Goal: Information Seeking & Learning: Learn about a topic

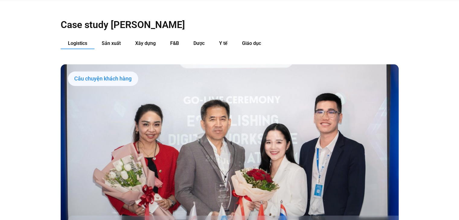
scroll to position [603, 0]
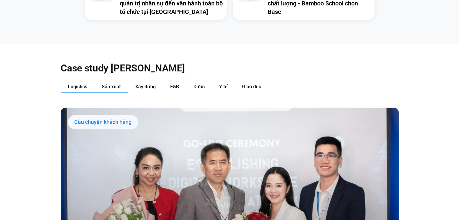
drag, startPoint x: 110, startPoint y: 74, endPoint x: 122, endPoint y: 71, distance: 12.4
click at [110, 84] on span "Sản xuất" at bounding box center [111, 87] width 19 height 6
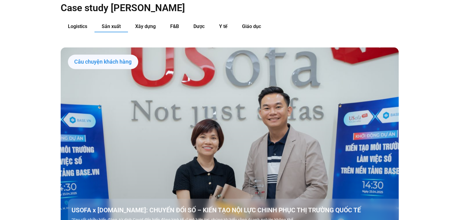
scroll to position [634, 0]
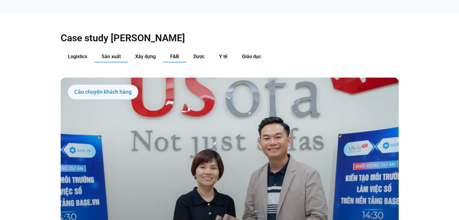
drag, startPoint x: 151, startPoint y: 46, endPoint x: 166, endPoint y: 45, distance: 15.4
click at [150, 54] on span "Xây dựng" at bounding box center [145, 57] width 21 height 6
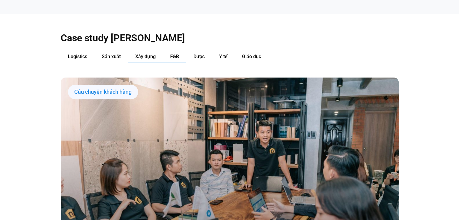
click at [179, 51] on button "F&B" at bounding box center [174, 56] width 23 height 11
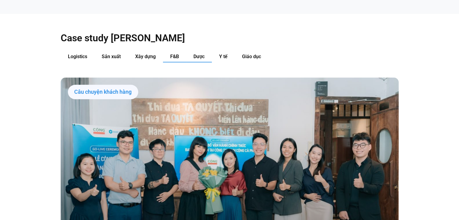
click at [202, 54] on span "Dược" at bounding box center [198, 57] width 11 height 6
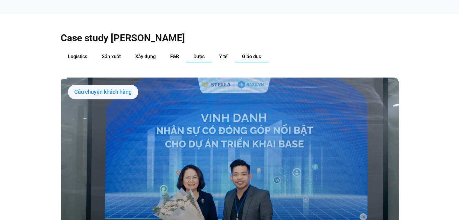
click at [245, 54] on span "Giáo dục" at bounding box center [251, 57] width 19 height 6
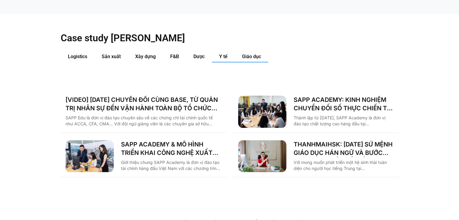
click at [215, 51] on button "Y tế" at bounding box center [223, 56] width 23 height 11
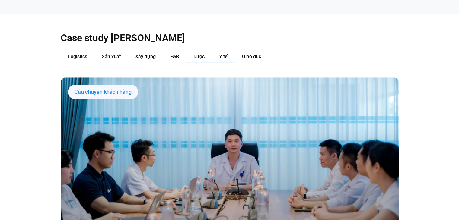
click at [205, 51] on button "Dược" at bounding box center [199, 56] width 26 height 11
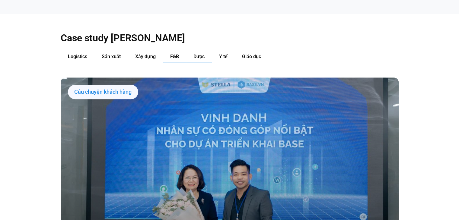
click at [180, 51] on button "F&B" at bounding box center [174, 56] width 23 height 11
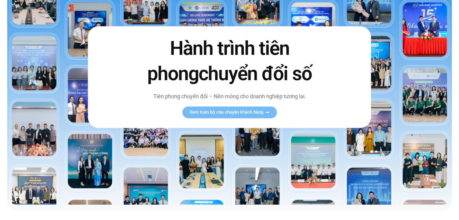
scroll to position [60, 0]
